Goal: Transaction & Acquisition: Purchase product/service

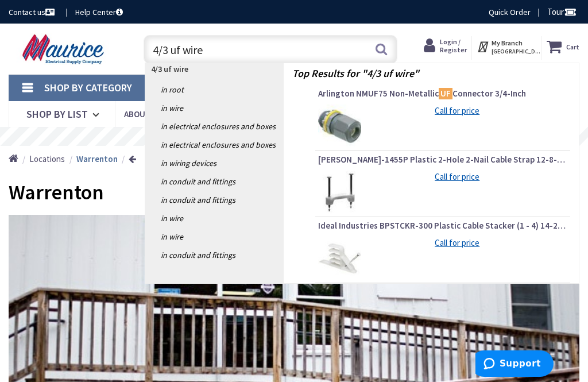
type input "4/3 uf wire"
click at [382, 51] on button "Search" at bounding box center [381, 49] width 15 height 26
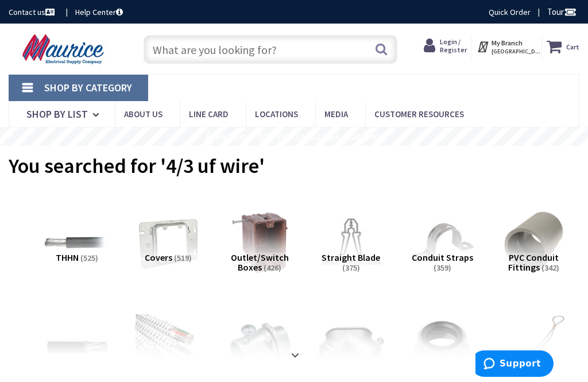
click at [193, 53] on input "text" at bounding box center [270, 49] width 253 height 29
click at [168, 48] on input "text" at bounding box center [270, 49] width 253 height 29
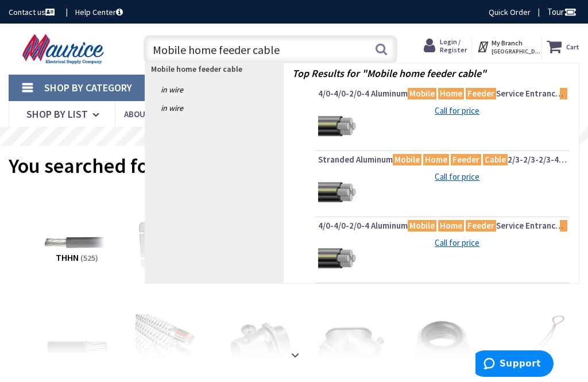
type input "Mobile home feeder cable"
click at [380, 49] on button "Search" at bounding box center [381, 49] width 15 height 26
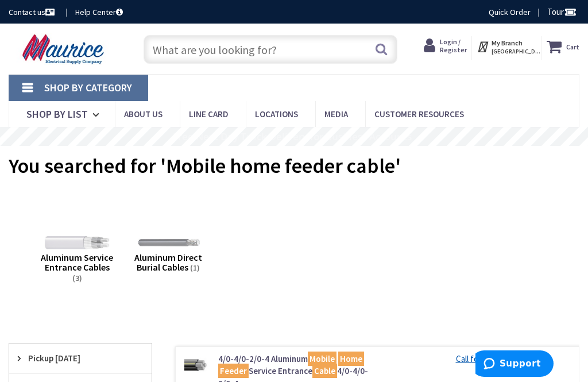
click at [185, 258] on span "Aluminum Direct Burial Cables" at bounding box center [168, 262] width 68 height 22
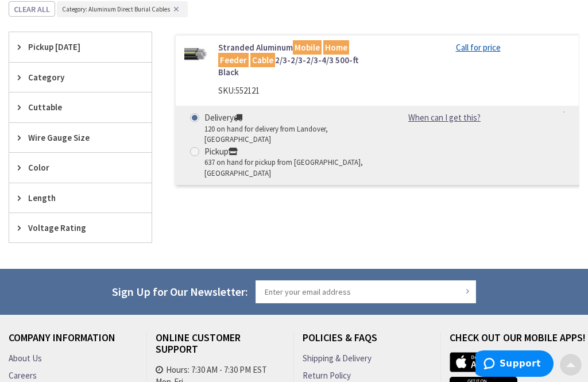
click at [179, 261] on div "View Subcategories Aluminum Direct Burial Cables (1) Aluminum Service Entrance …" at bounding box center [294, 68] width 571 height 401
